Goal: Transaction & Acquisition: Purchase product/service

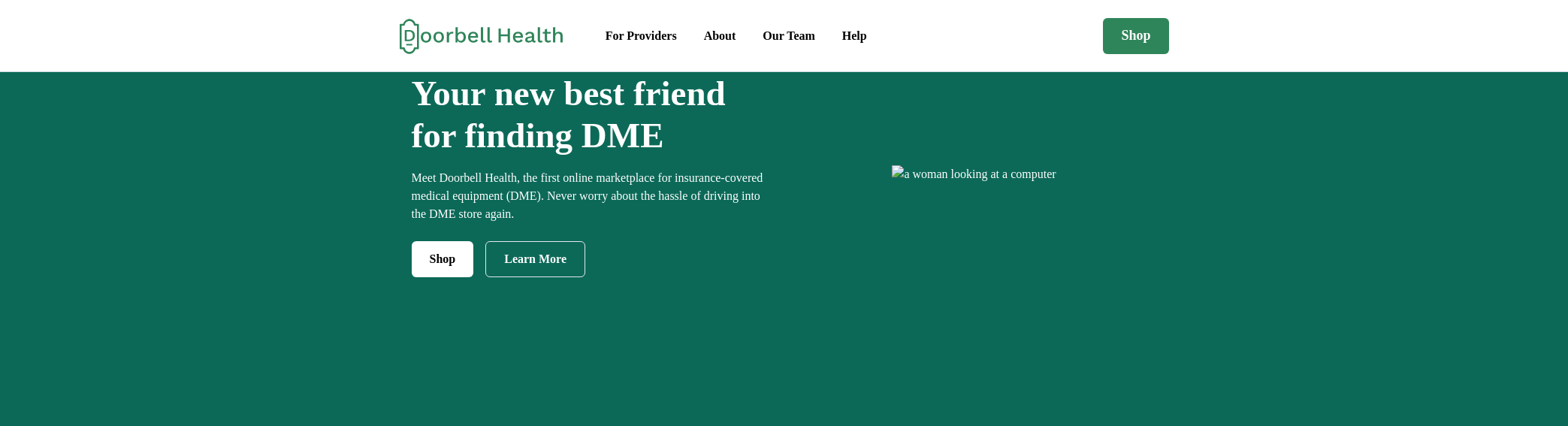
click at [645, 157] on h1 "Your new best friend for finding DME" at bounding box center [594, 115] width 365 height 85
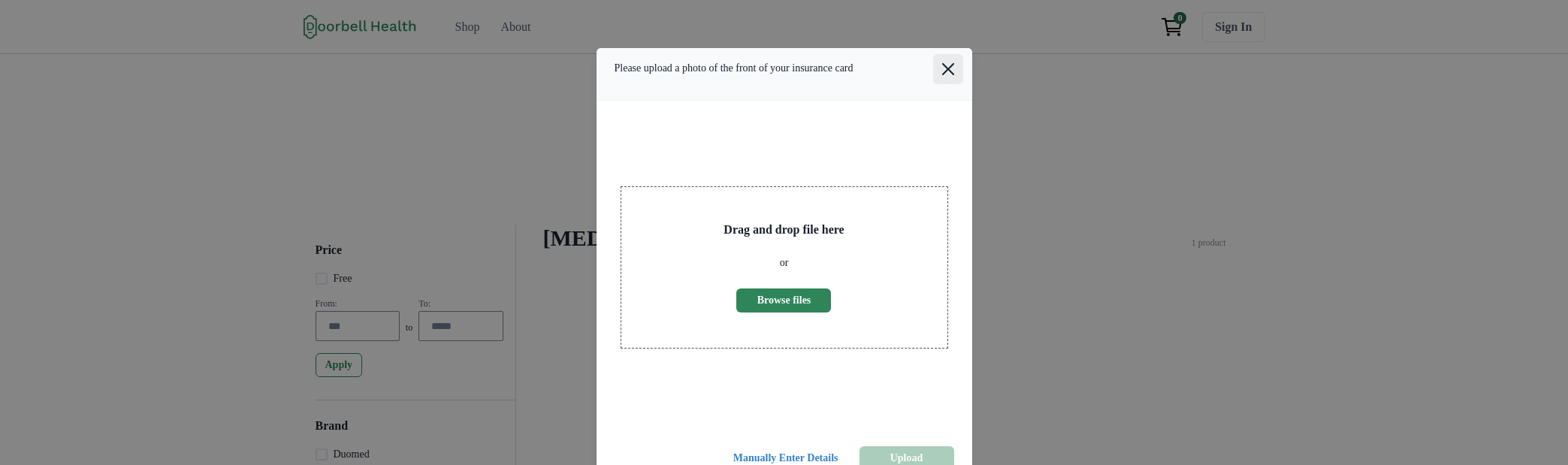
click at [950, 84] on button "Close" at bounding box center [948, 68] width 30 height 30
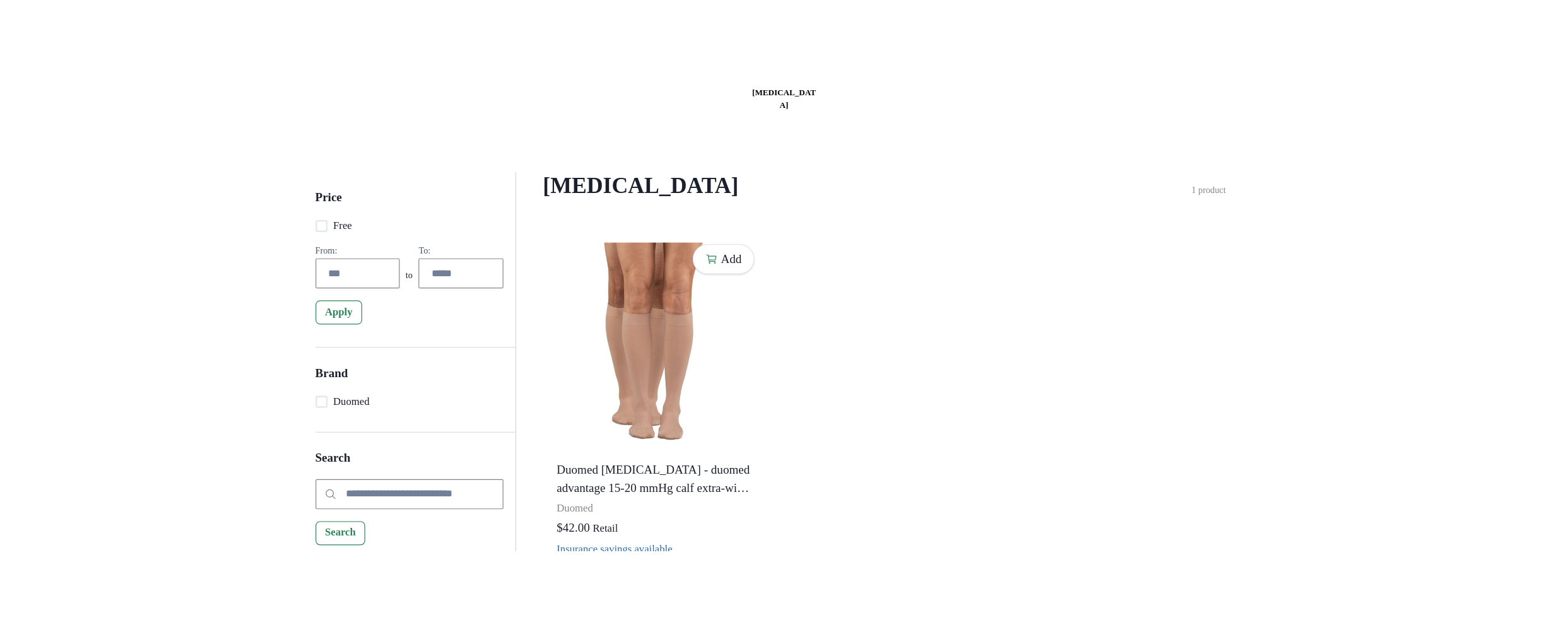
scroll to position [19, 0]
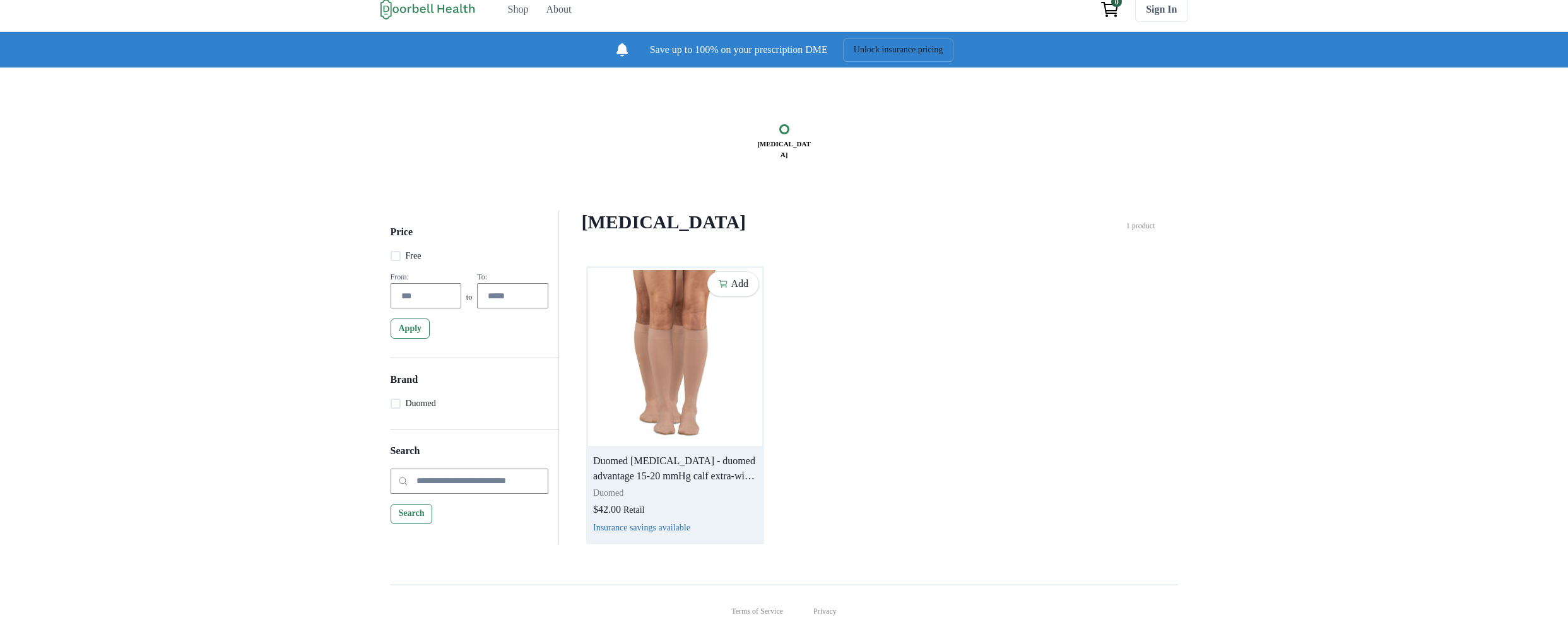
click at [659, 357] on img at bounding box center [674, 357] width 174 height 178
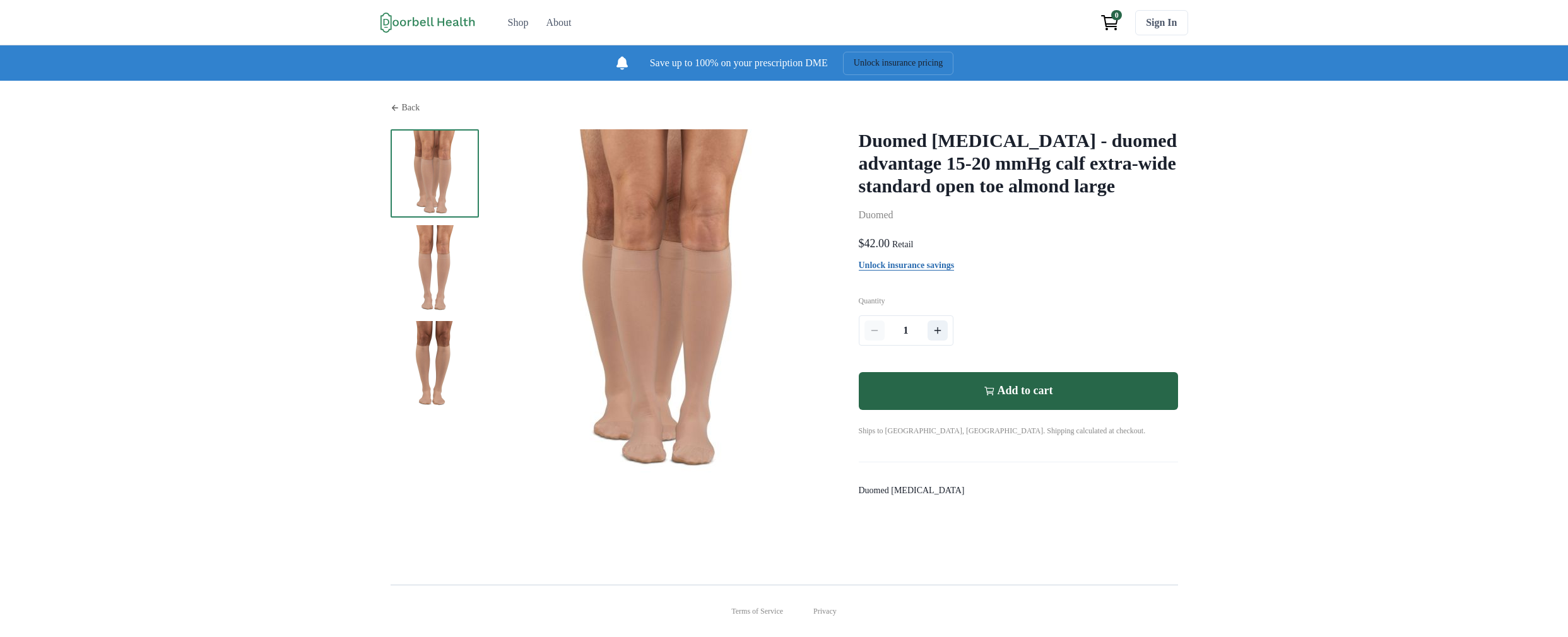
click at [402, 114] on p "Back" at bounding box center [410, 108] width 19 height 13
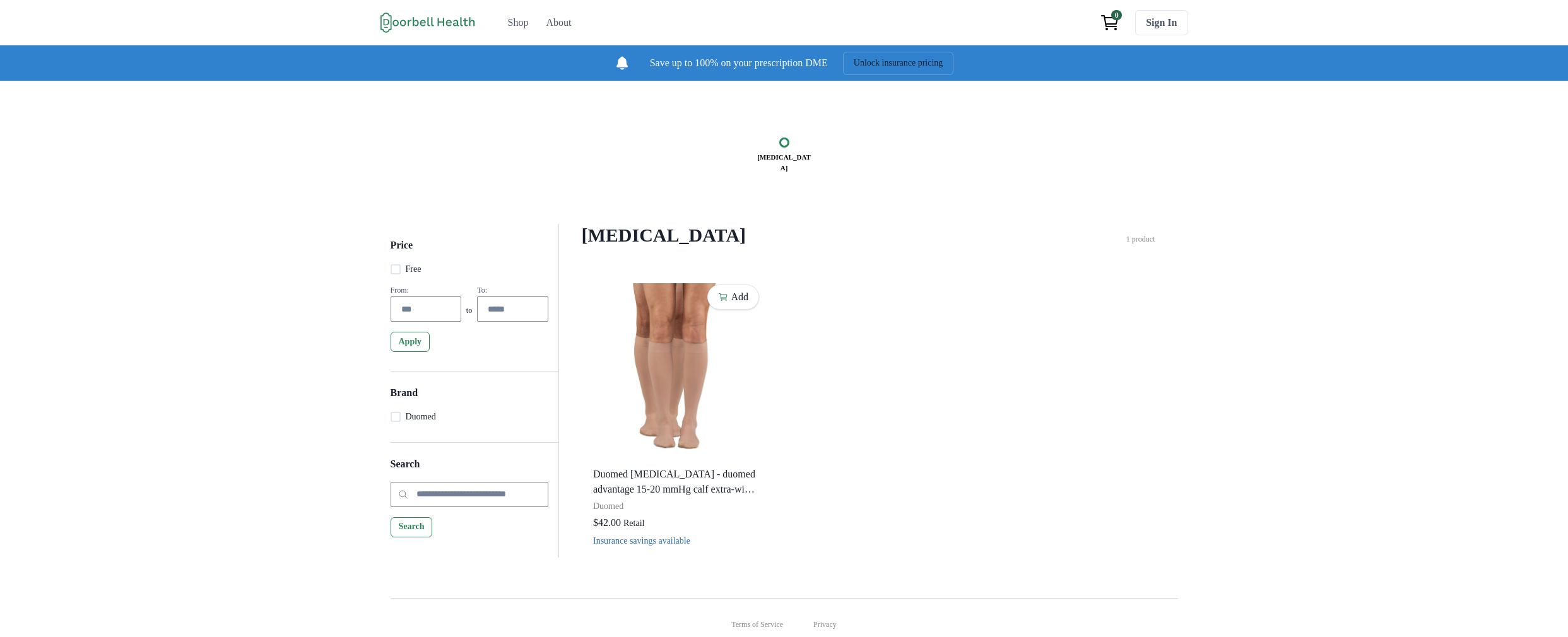
scroll to position [19, 0]
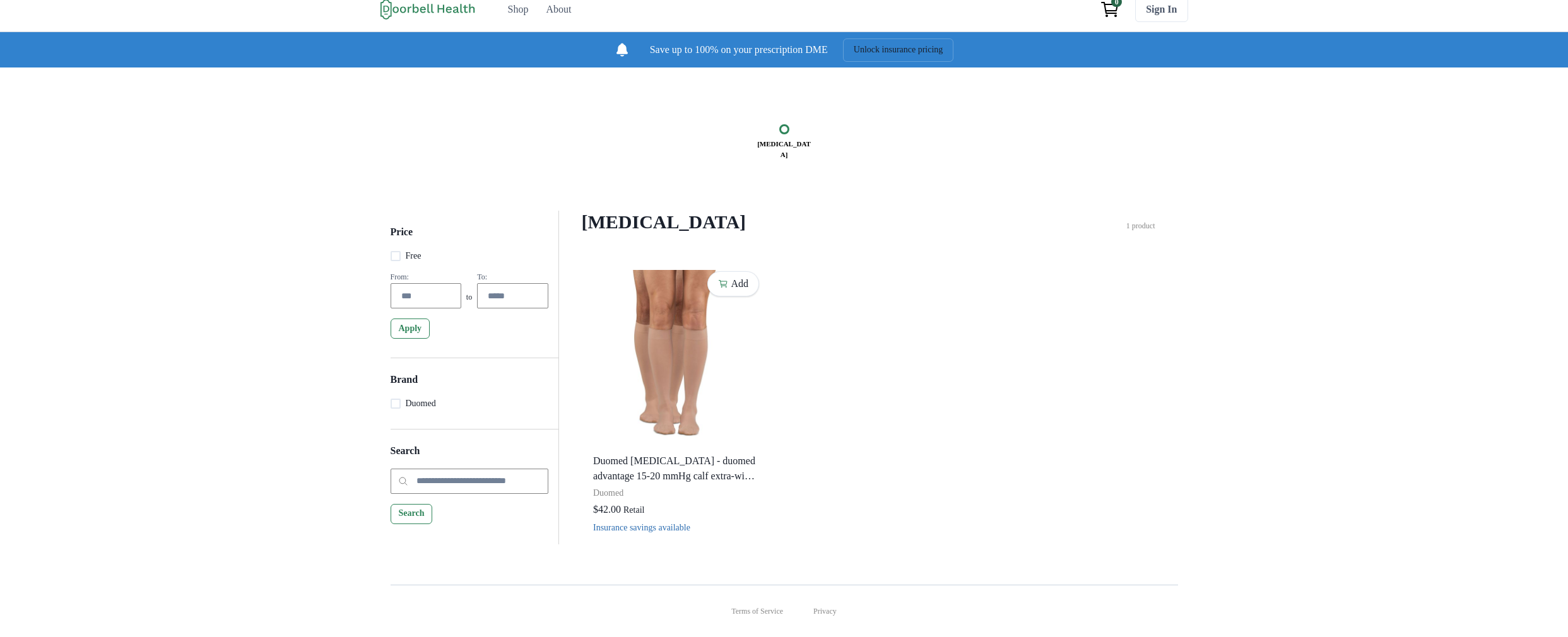
drag, startPoint x: 1039, startPoint y: 413, endPoint x: 807, endPoint y: 384, distance: 233.8
click at [1039, 357] on div "Add Duomed [MEDICAL_DATA] - duomed advantage 15-20 mmHg calf extra-wide standar…" at bounding box center [868, 406] width 564 height 278
click at [118, 357] on div "[MEDICAL_DATA] Price Free From: to To: Apply Brand Duomed Search Search [MEDICA…" at bounding box center [784, 316] width 1568 height 497
click at [1305, 282] on div "[MEDICAL_DATA] Price Free From: to To: Apply Brand Duomed Search Search [MEDICA…" at bounding box center [784, 316] width 1568 height 497
click at [1062, 321] on div "Add Duomed [MEDICAL_DATA] - duomed advantage 15-20 mmHg calf extra-wide standar…" at bounding box center [868, 406] width 564 height 278
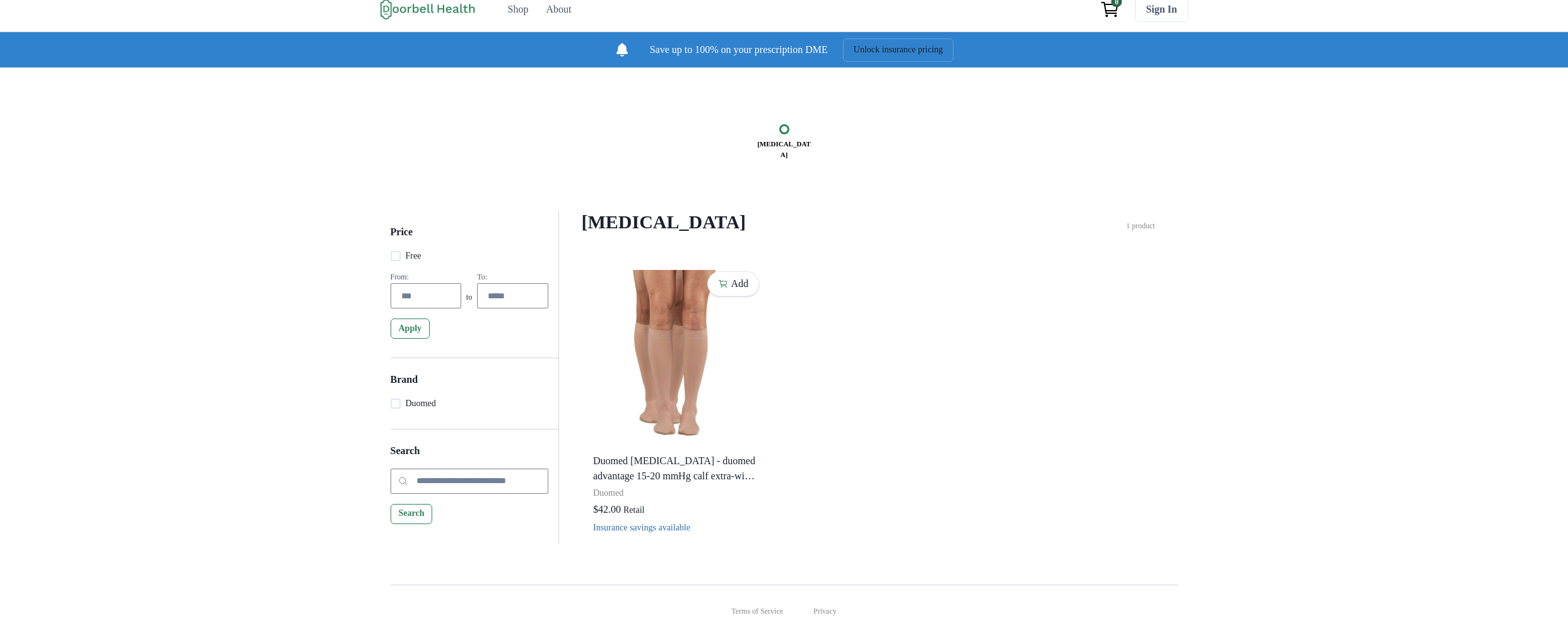
drag, startPoint x: 1276, startPoint y: 418, endPoint x: 1225, endPoint y: 287, distance: 140.6
click at [1277, 357] on div "[MEDICAL_DATA] Price Free From: to To: Apply Brand Duomed Search Search [MEDICA…" at bounding box center [784, 316] width 1568 height 497
click at [1155, 230] on p "1 product" at bounding box center [1141, 226] width 29 height 11
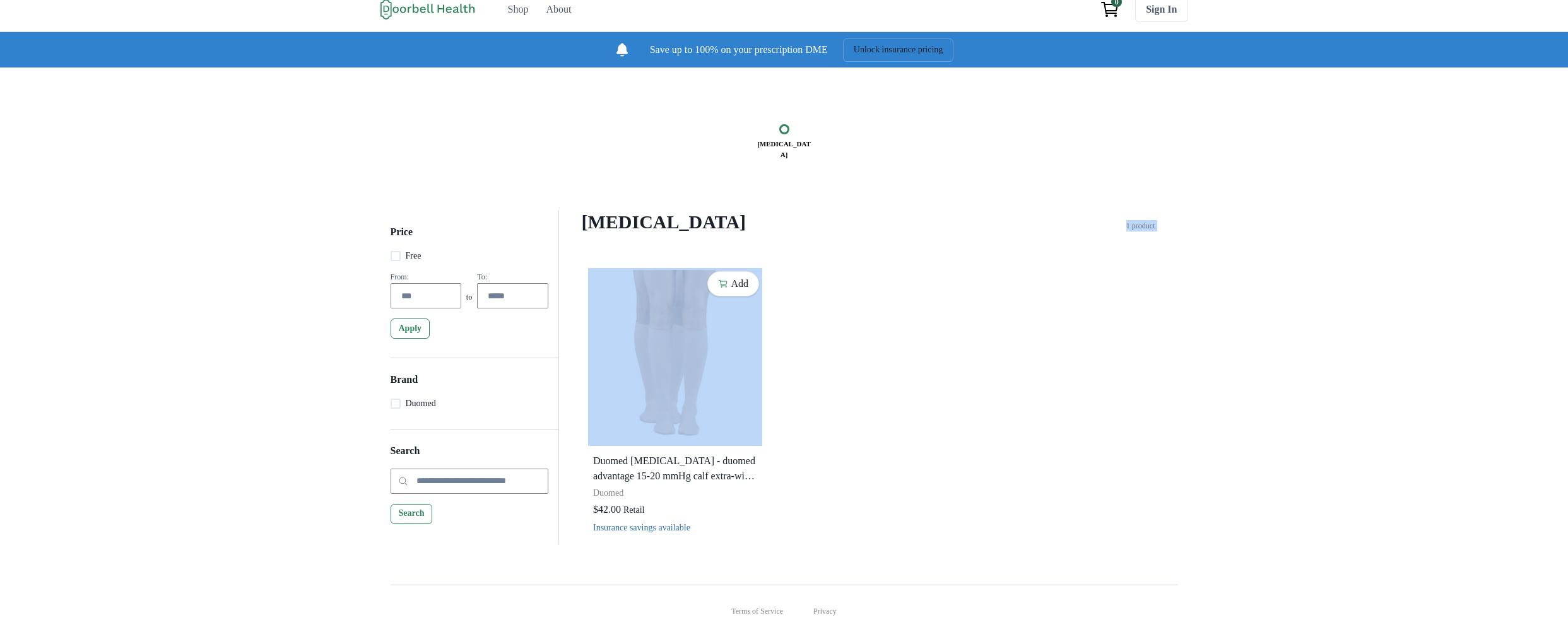
click at [1155, 230] on p "1 product" at bounding box center [1141, 226] width 29 height 11
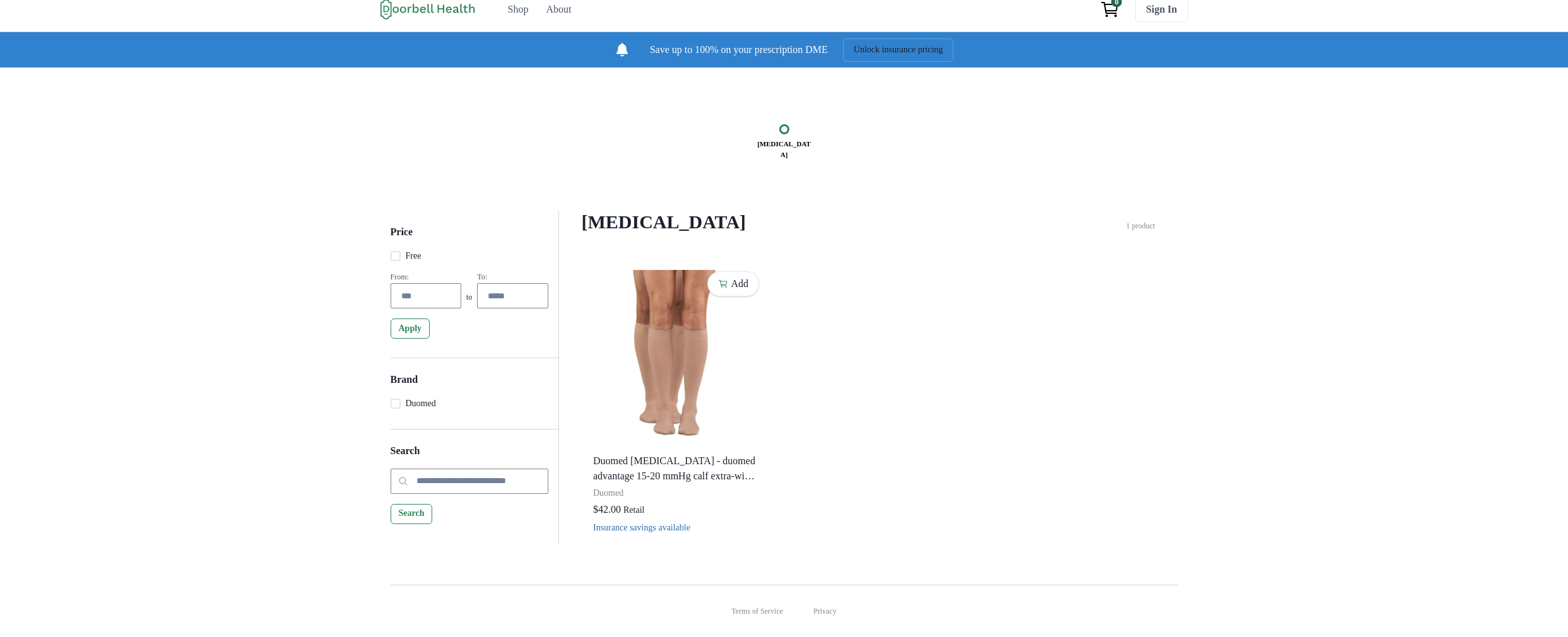
click at [1090, 202] on div "[MEDICAL_DATA] Price Free From: to To: Apply Brand Duomed Search Search [MEDICA…" at bounding box center [784, 316] width 1568 height 497
